Goal: Share content: Share content

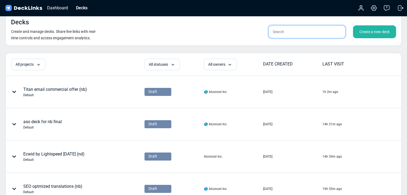
click at [297, 33] on input "text" at bounding box center [306, 31] width 77 height 13
type input "ㄴ"
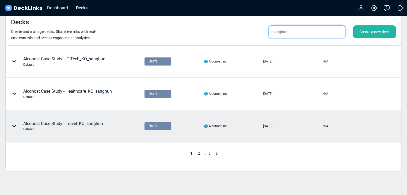
scroll to position [267, 0]
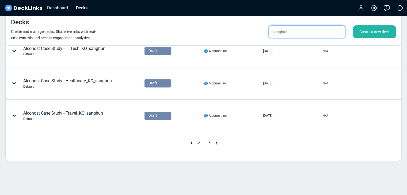
type input "sanghun"
click at [200, 143] on span "2" at bounding box center [198, 143] width 7 height 4
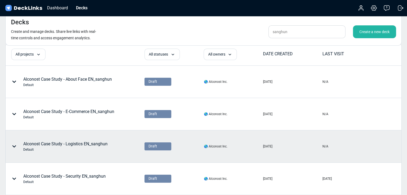
scroll to position [0, 0]
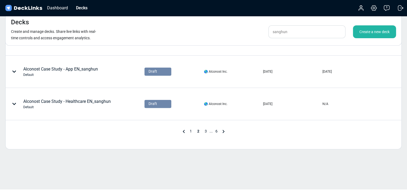
click at [207, 131] on span "3" at bounding box center [205, 131] width 7 height 4
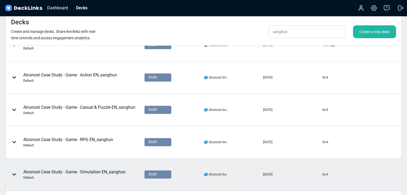
scroll to position [223, 0]
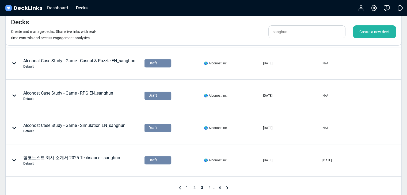
click at [208, 186] on span "4" at bounding box center [209, 188] width 7 height 4
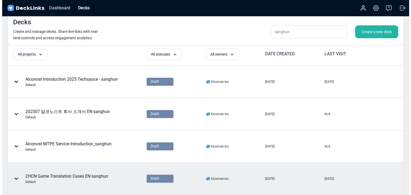
scroll to position [0, 0]
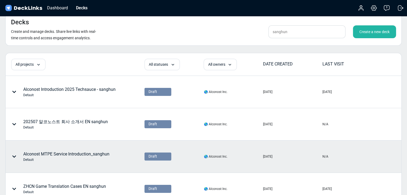
click at [105, 156] on div "Alconost MTPE Service Introduction_sanghun Default" at bounding box center [66, 156] width 86 height 11
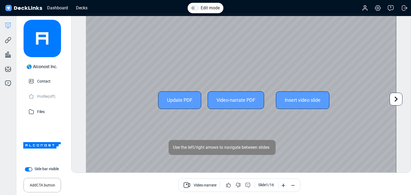
click at [396, 100] on icon at bounding box center [395, 99] width 3 height 5
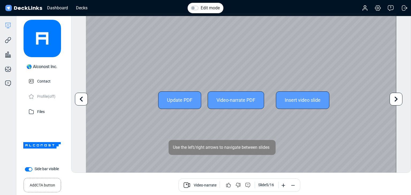
click at [396, 100] on icon at bounding box center [395, 99] width 3 height 5
click at [396, 100] on div "Edit mode Change photo Updating this image will immediately apply to all of you…" at bounding box center [241, 93] width 340 height 160
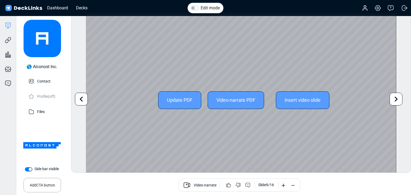
click at [397, 99] on icon at bounding box center [395, 99] width 3 height 5
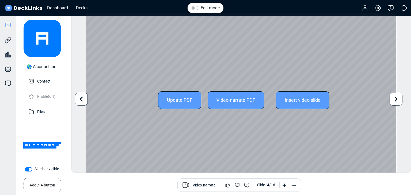
click at [397, 99] on icon at bounding box center [395, 99] width 3 height 5
click at [396, 99] on icon at bounding box center [395, 99] width 3 height 5
click at [83, 101] on icon at bounding box center [81, 99] width 10 height 10
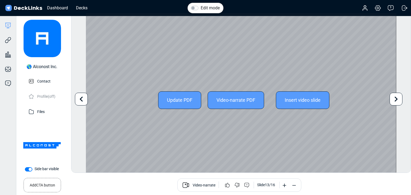
click at [83, 101] on icon at bounding box center [81, 99] width 10 height 10
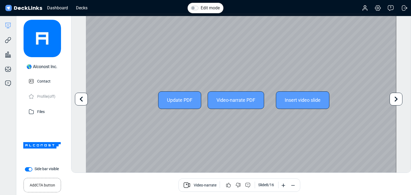
click at [83, 101] on icon at bounding box center [81, 99] width 10 height 10
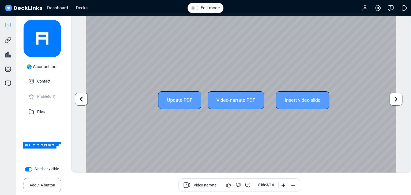
click at [83, 101] on icon at bounding box center [81, 99] width 10 height 10
click at [83, 101] on div "Edit mode Change photo Updating this image will immediately apply to all of you…" at bounding box center [241, 93] width 340 height 160
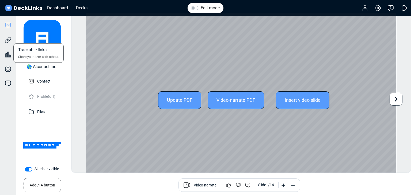
click at [13, 43] on div "Trackable links Share your deck with others." at bounding box center [8, 36] width 16 height 14
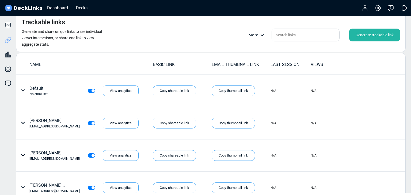
click at [358, 35] on div "Generate trackable link" at bounding box center [374, 35] width 51 height 13
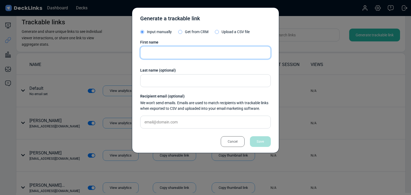
click at [198, 53] on input "text" at bounding box center [205, 52] width 131 height 13
paste input "Eng Kit Goh"
type input "Eng Kit Goh"
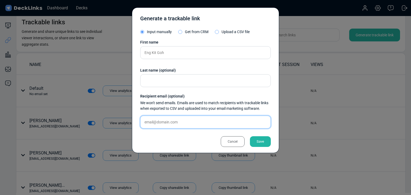
click at [187, 125] on input "text" at bounding box center [205, 122] width 131 height 13
paste input "[EMAIL_ADDRESS][DOMAIN_NAME]"
type input "[EMAIL_ADDRESS][DOMAIN_NAME]"
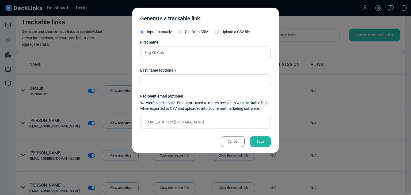
click at [261, 139] on div "Save" at bounding box center [260, 141] width 21 height 11
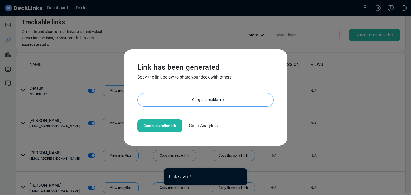
click at [203, 101] on div "Copy shareable link" at bounding box center [208, 100] width 131 height 13
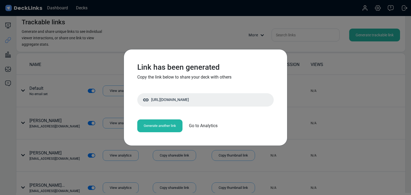
drag, startPoint x: 65, startPoint y: 45, endPoint x: 73, endPoint y: 32, distance: 16.0
click at [65, 45] on div "Link has been generated Copy the link below to share your deck with others [URL…" at bounding box center [205, 97] width 411 height 195
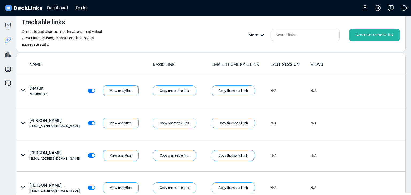
click at [86, 7] on div "Decks" at bounding box center [81, 8] width 17 height 7
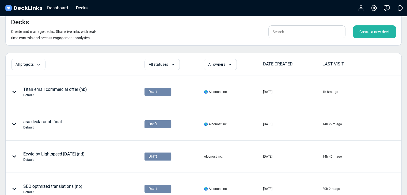
click at [360, 32] on div "Create a new deck" at bounding box center [374, 31] width 43 height 13
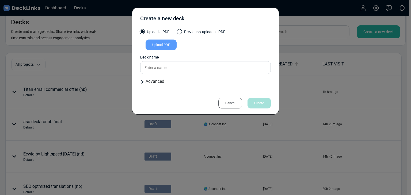
click at [162, 49] on div "Upload PDF" at bounding box center [160, 45] width 31 height 11
click at [0, 0] on input "Upload PDF" at bounding box center [0, 0] width 0 height 0
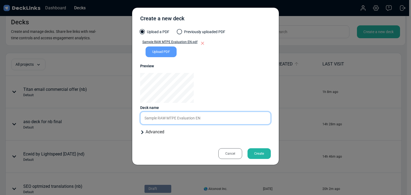
click at [217, 118] on input "Sample RAW MTPE Evaluation EN" at bounding box center [205, 118] width 131 height 13
type input "Sample RAW MTPE Evaluation EN_sanghun"
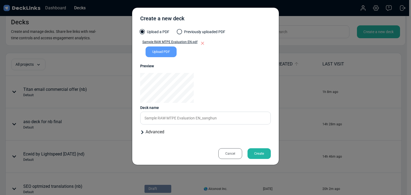
click at [254, 153] on div "Create" at bounding box center [258, 153] width 23 height 11
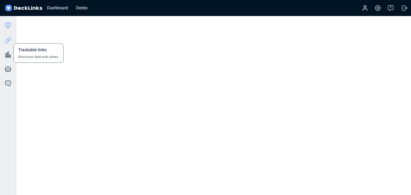
click at [11, 42] on icon at bounding box center [8, 40] width 6 height 6
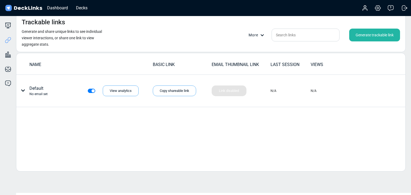
click at [363, 32] on div "Generate trackable link" at bounding box center [374, 35] width 51 height 13
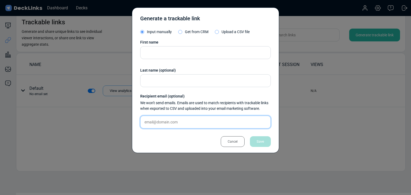
click at [199, 121] on input "text" at bounding box center [205, 122] width 131 height 13
paste input "[EMAIL_ADDRESS][DOMAIN_NAME]"
type input "[EMAIL_ADDRESS][DOMAIN_NAME]"
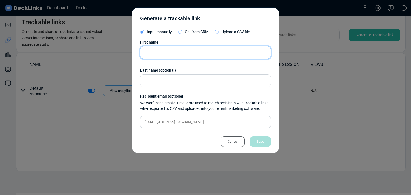
drag, startPoint x: 166, startPoint y: 55, endPoint x: 175, endPoint y: 65, distance: 13.8
click at [166, 54] on input "text" at bounding box center [205, 52] width 131 height 13
paste input "Eng Kit Goh"
type input "Eng Kit Goh"
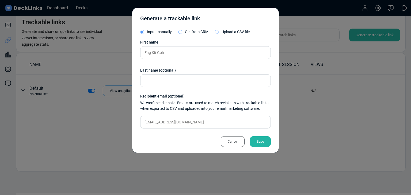
click at [263, 139] on div "Save" at bounding box center [260, 141] width 21 height 11
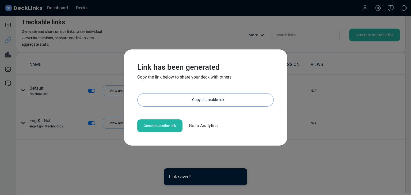
click at [220, 97] on div "Copy shareable link" at bounding box center [208, 100] width 131 height 13
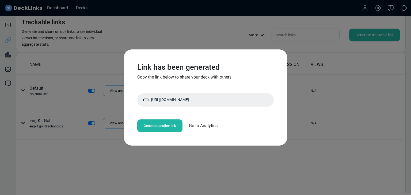
click at [70, 68] on div "Link has been generated Copy the link below to share your deck with others [URL…" at bounding box center [205, 97] width 411 height 195
